Goal: Transaction & Acquisition: Download file/media

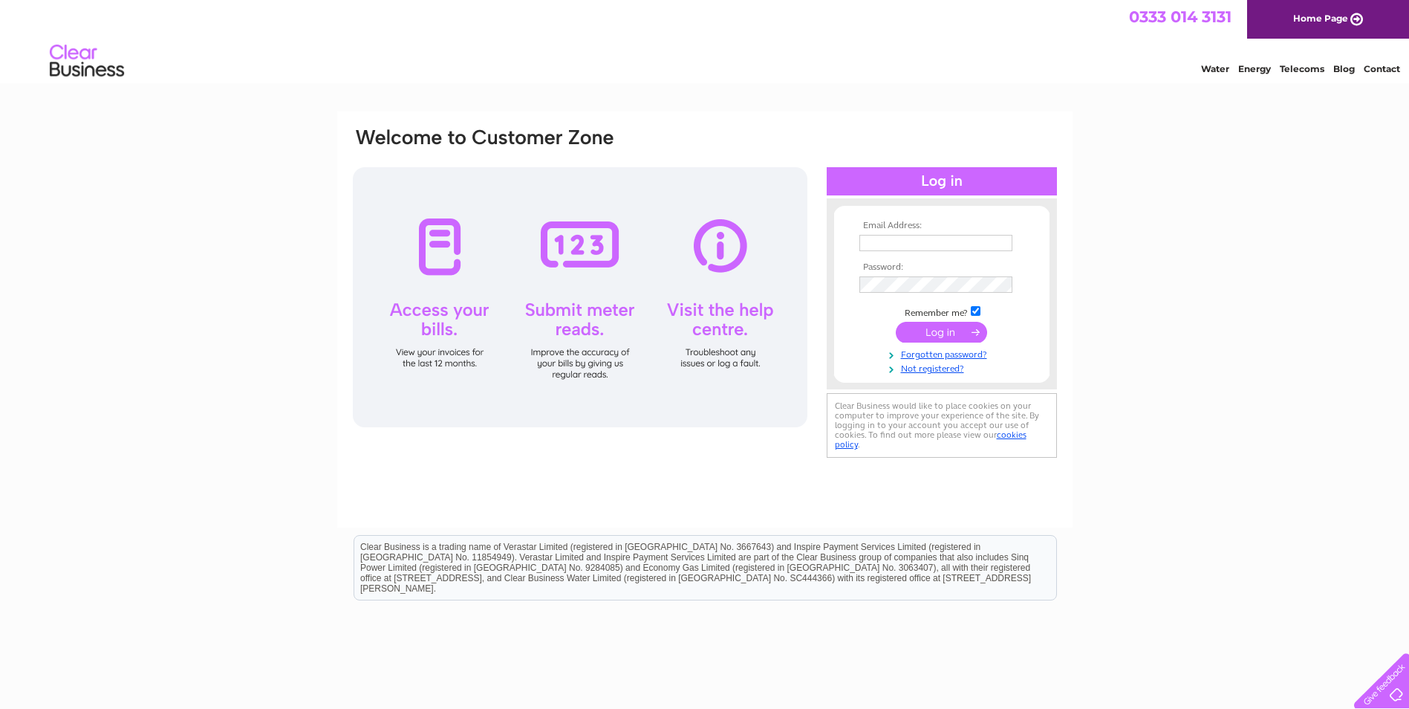
click at [910, 229] on th "Email Address:" at bounding box center [942, 226] width 172 height 10
click at [913, 242] on input "text" at bounding box center [936, 244] width 155 height 18
type input "[EMAIL_ADDRESS][DOMAIN_NAME]"
click at [896, 323] on input "submit" at bounding box center [941, 333] width 91 height 21
click at [941, 336] on input "submit" at bounding box center [941, 333] width 91 height 21
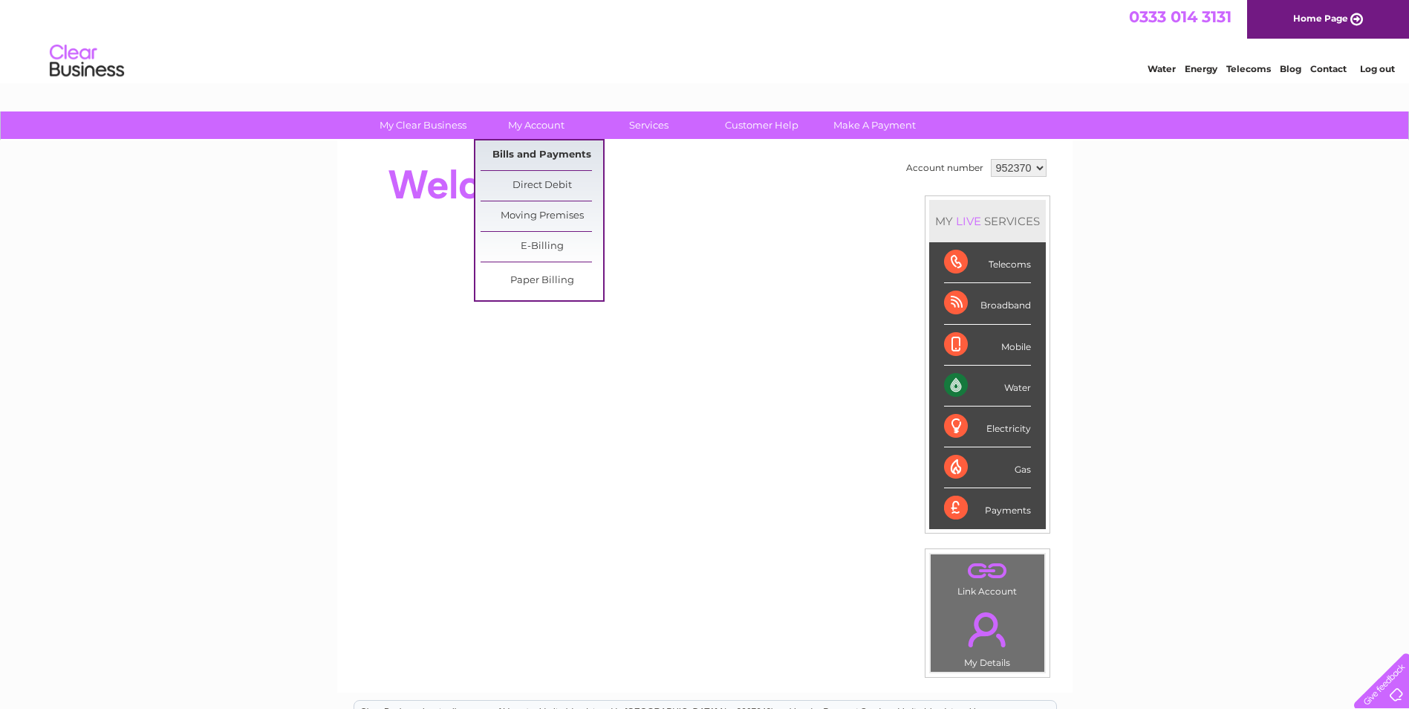
click at [533, 154] on link "Bills and Payments" at bounding box center [542, 155] width 123 height 30
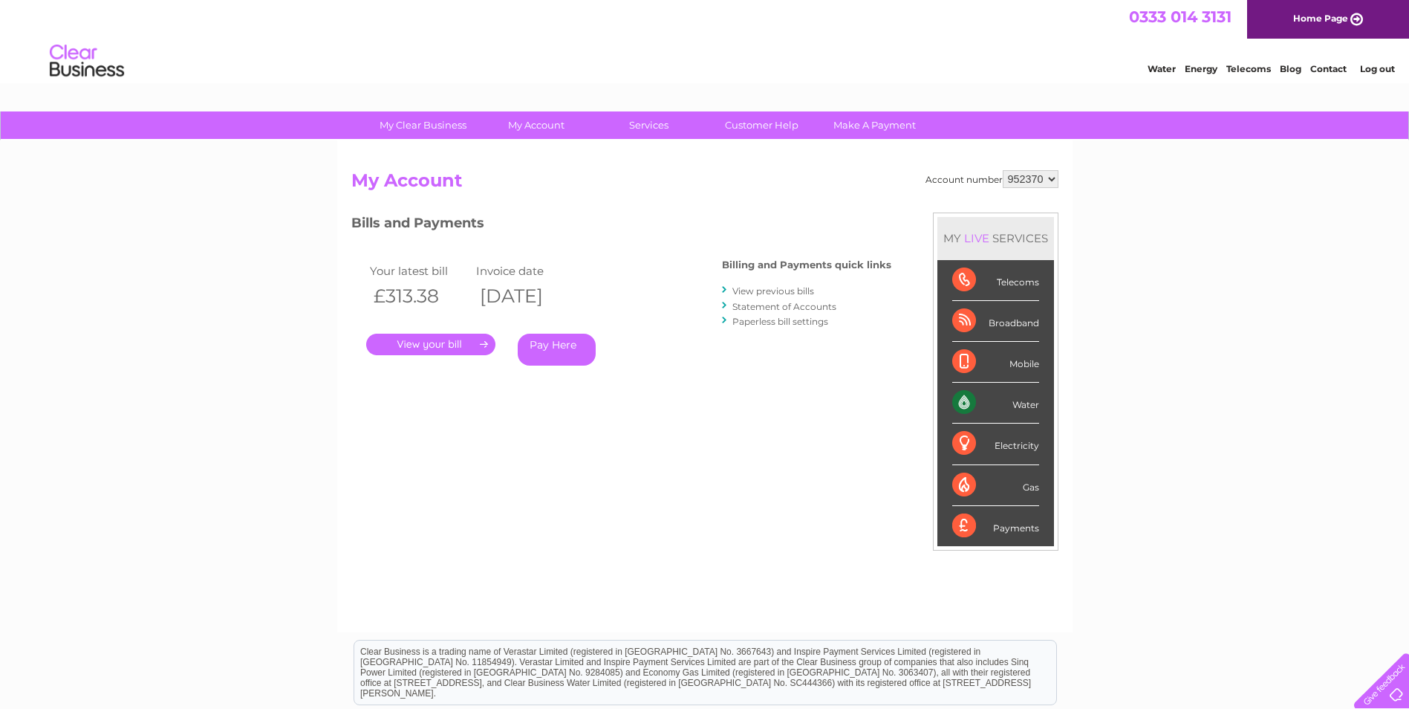
click at [418, 339] on link "." at bounding box center [430, 345] width 129 height 22
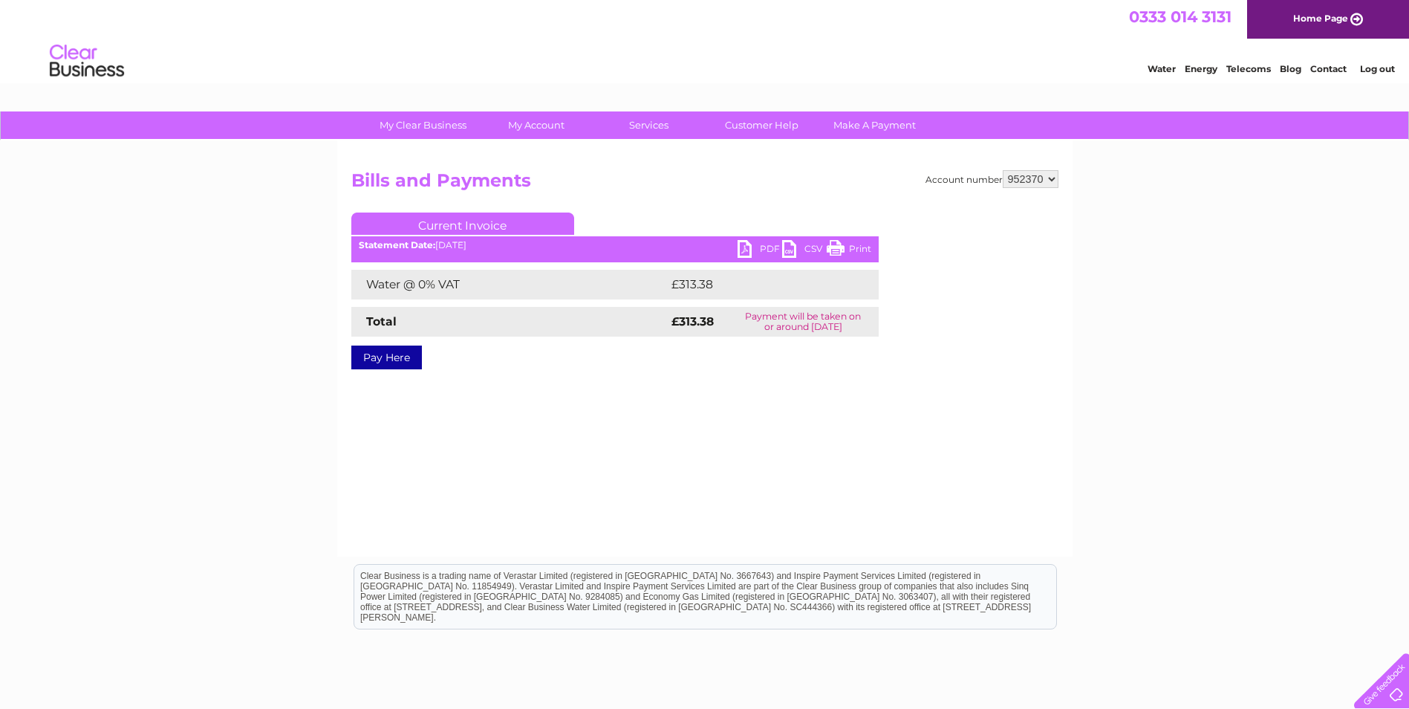
click at [755, 248] on link "PDF" at bounding box center [760, 251] width 45 height 22
click at [770, 432] on div "Account number 952370 Bills and Payments Current Invoice PDF CSV Print £313.38" at bounding box center [704, 348] width 735 height 416
